Goal: Transaction & Acquisition: Purchase product/service

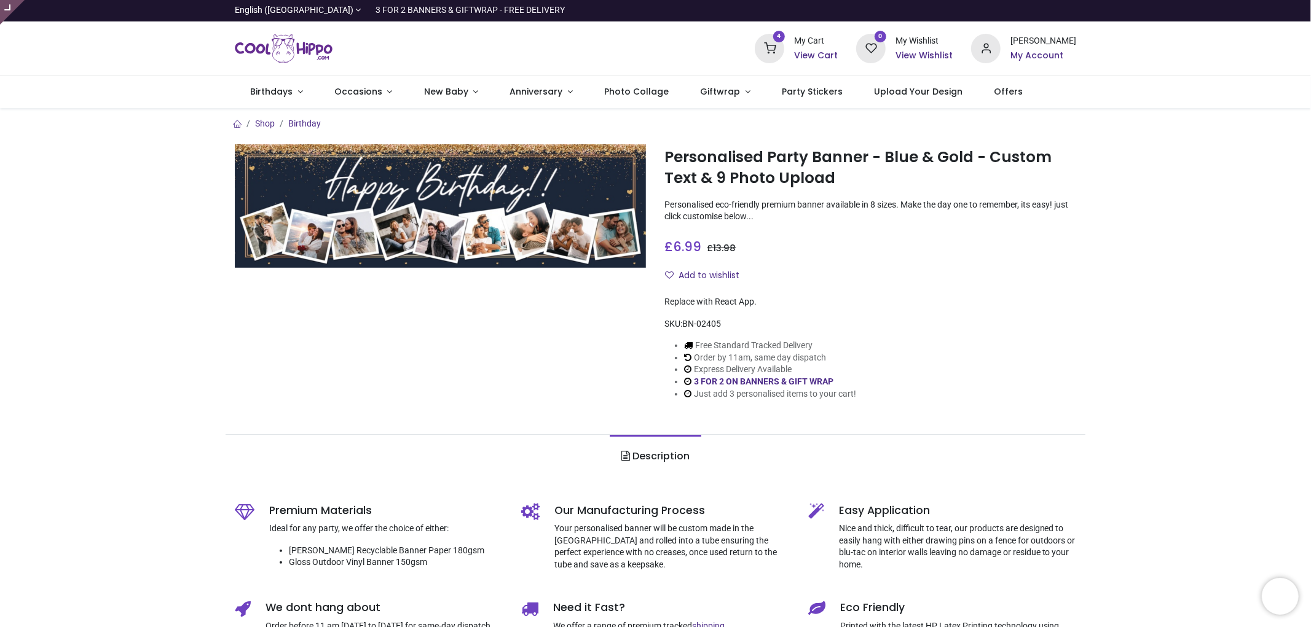
type input "**********"
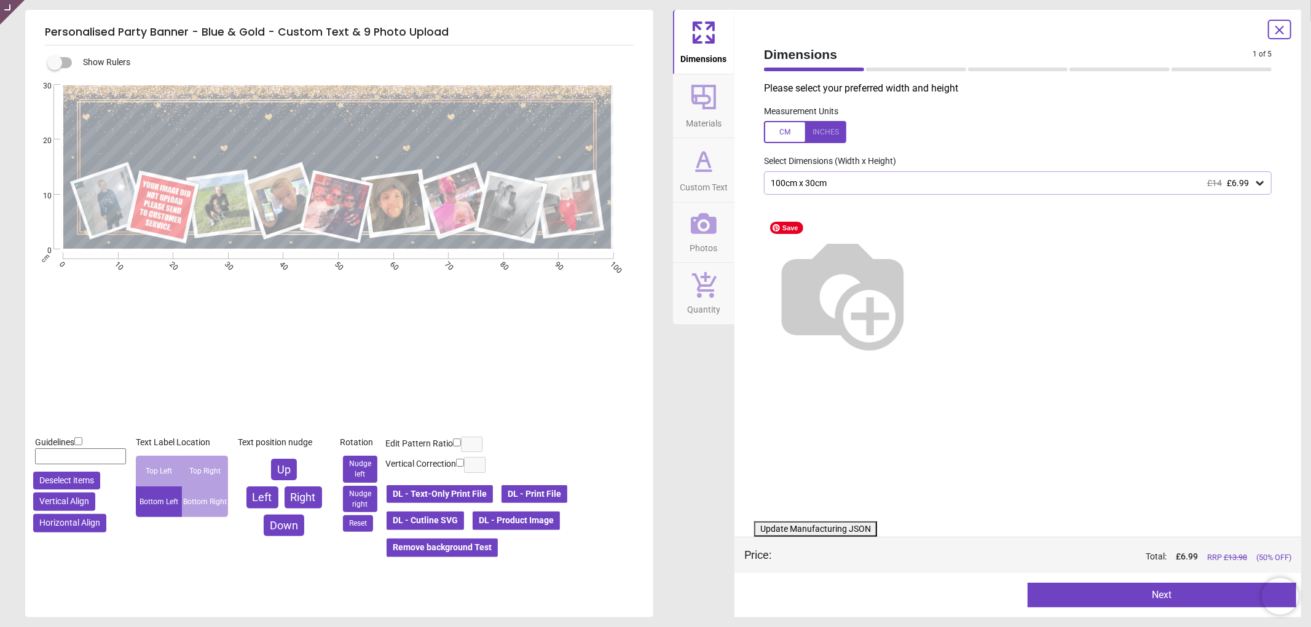
click at [691, 235] on icon at bounding box center [704, 224] width 26 height 26
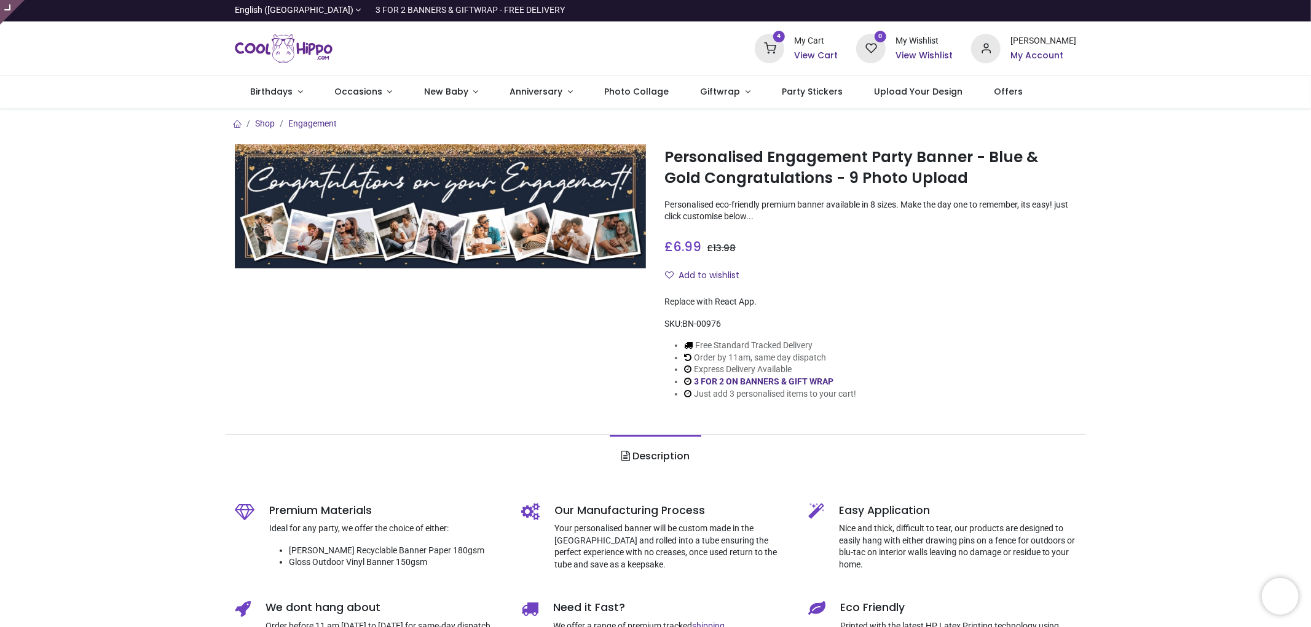
type input "**********"
